Goal: Entertainment & Leisure: Consume media (video, audio)

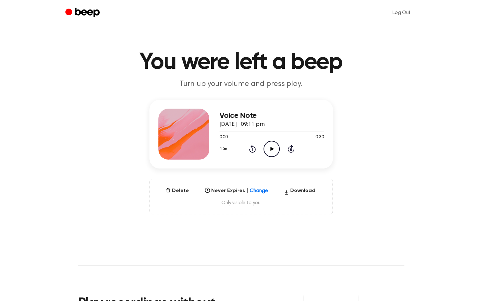
click at [271, 151] on icon "Play Audio" at bounding box center [271, 149] width 16 height 16
click at [294, 132] on div at bounding box center [271, 132] width 104 height 1
click at [271, 149] on icon at bounding box center [272, 149] width 4 height 4
click at [274, 143] on icon "Play Audio" at bounding box center [271, 149] width 16 height 16
click at [267, 132] on div at bounding box center [250, 132] width 62 height 1
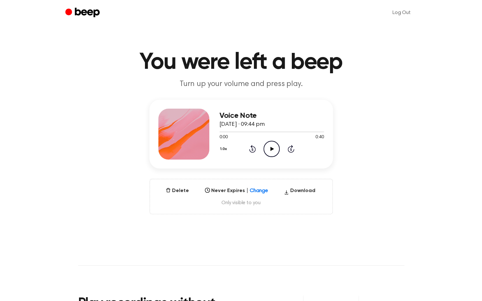
click at [268, 144] on icon "Play Audio" at bounding box center [271, 149] width 16 height 16
click at [313, 132] on div at bounding box center [271, 131] width 104 height 5
click at [275, 146] on icon "Play Audio" at bounding box center [271, 149] width 16 height 16
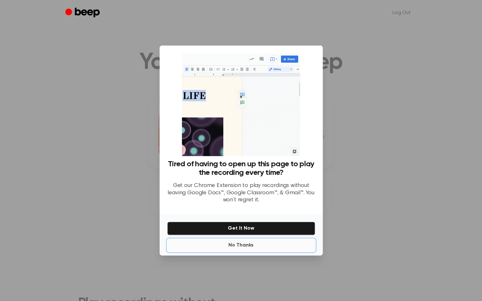
click at [245, 241] on button "No Thanks" at bounding box center [241, 245] width 148 height 13
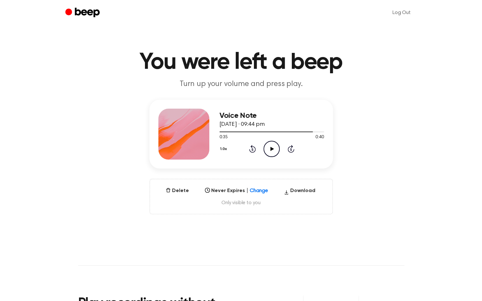
click at [273, 147] on icon "Play Audio" at bounding box center [271, 149] width 16 height 16
